Goal: Task Accomplishment & Management: Complete application form

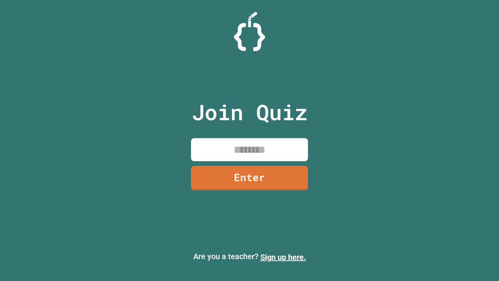
click at [283, 257] on link "Sign up here." at bounding box center [284, 256] width 46 height 9
